Goal: Task Accomplishment & Management: Use online tool/utility

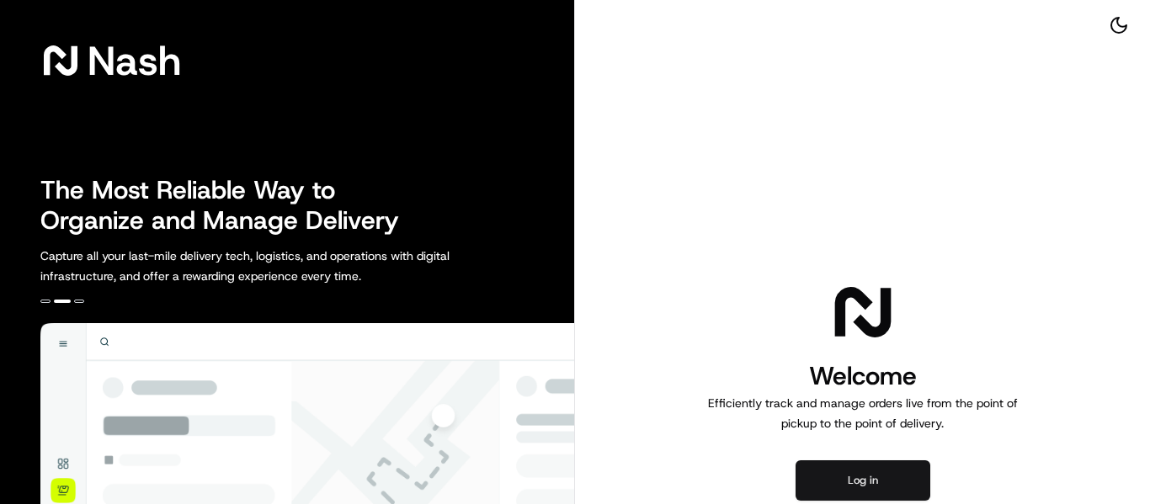
click at [875, 483] on button "Log in" at bounding box center [863, 480] width 135 height 40
